Goal: Transaction & Acquisition: Purchase product/service

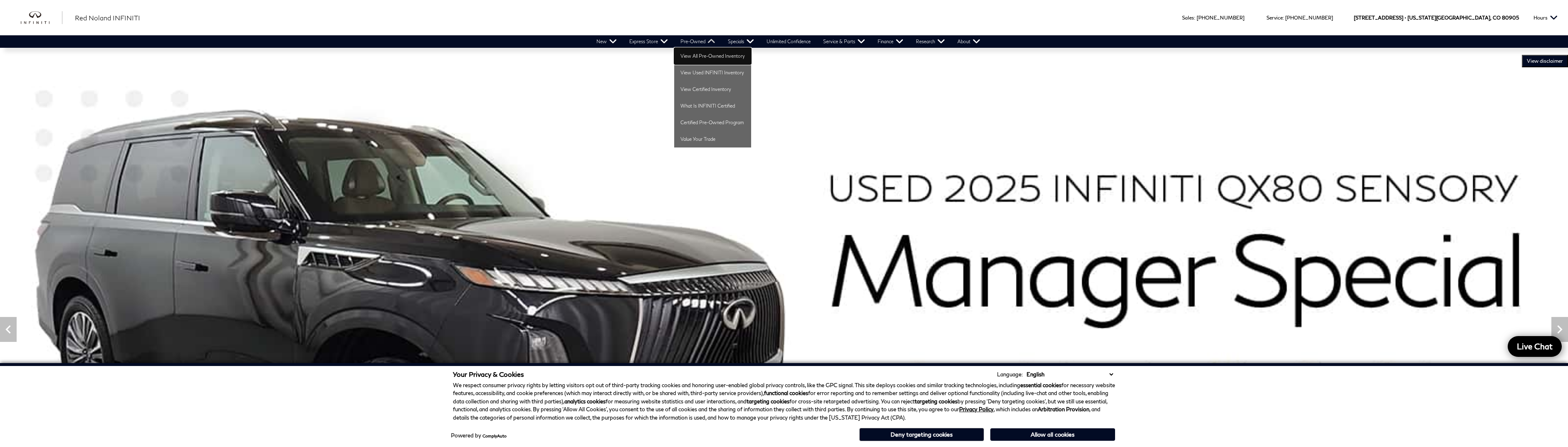
click at [685, 57] on link "View All Pre-Owned Inventory" at bounding box center [713, 56] width 77 height 16
click at [688, 57] on link "View All Pre-Owned Inventory" at bounding box center [713, 56] width 77 height 16
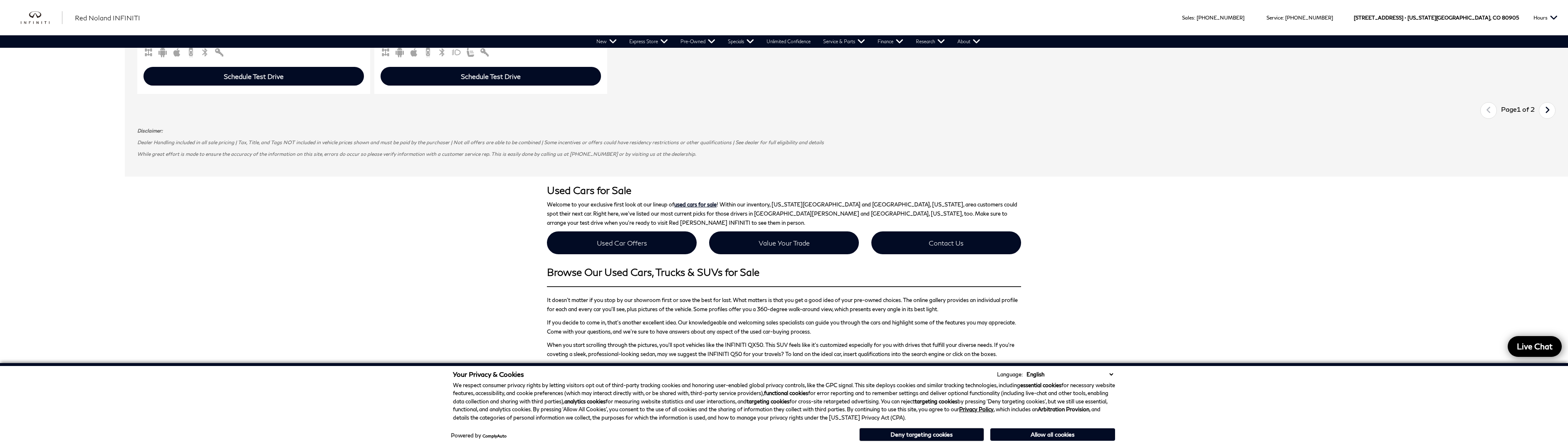
scroll to position [1621, 0]
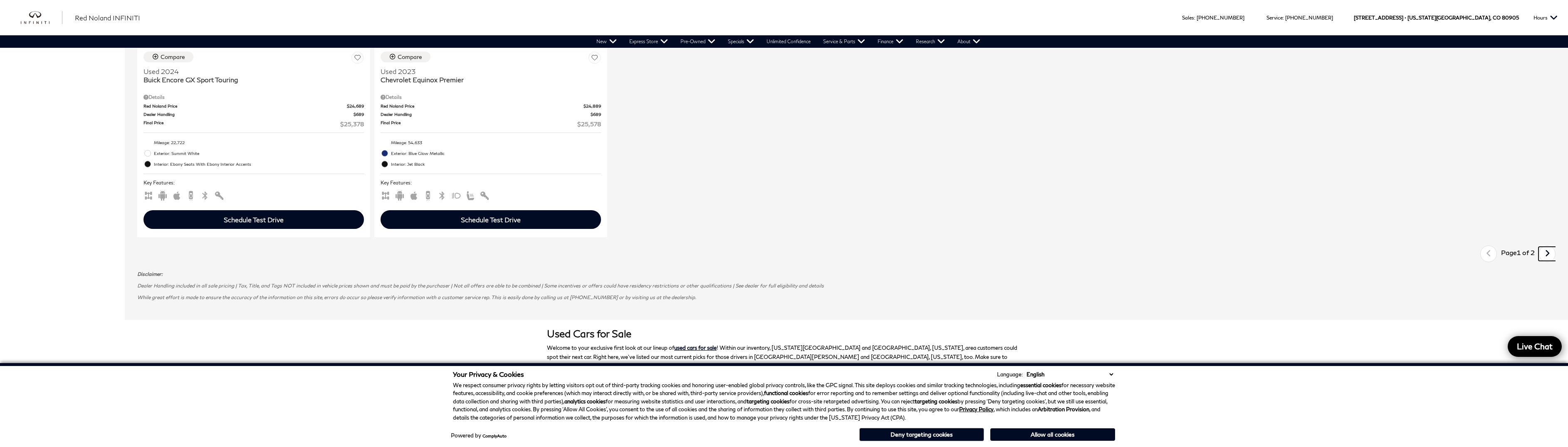
click at [1550, 258] on icon "next page" at bounding box center [1547, 254] width 5 height 13
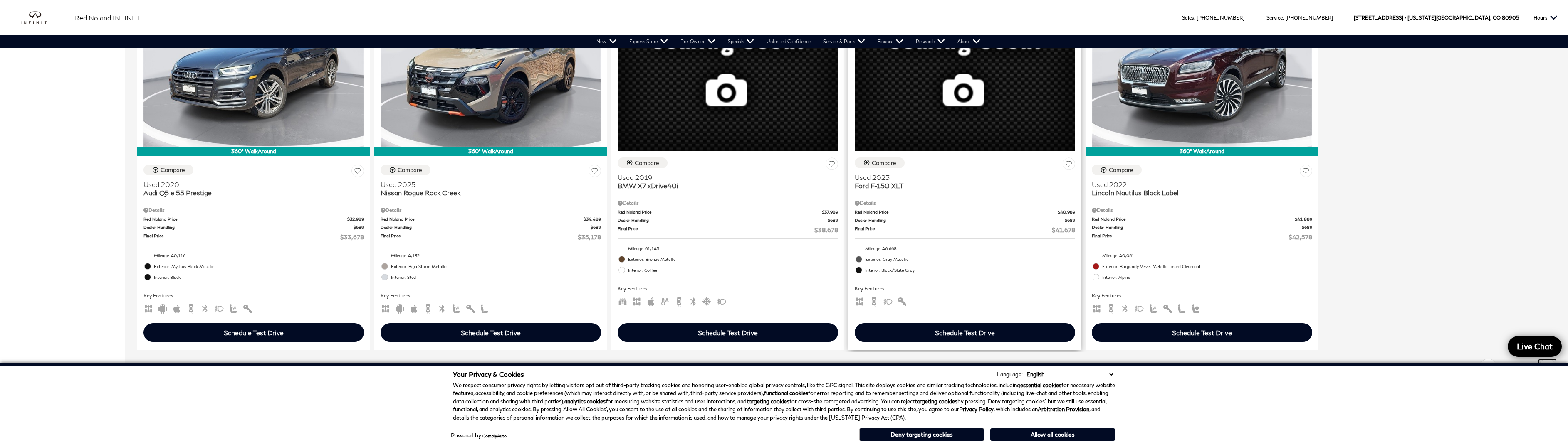
scroll to position [748, 0]
